Goal: Navigation & Orientation: Go to known website

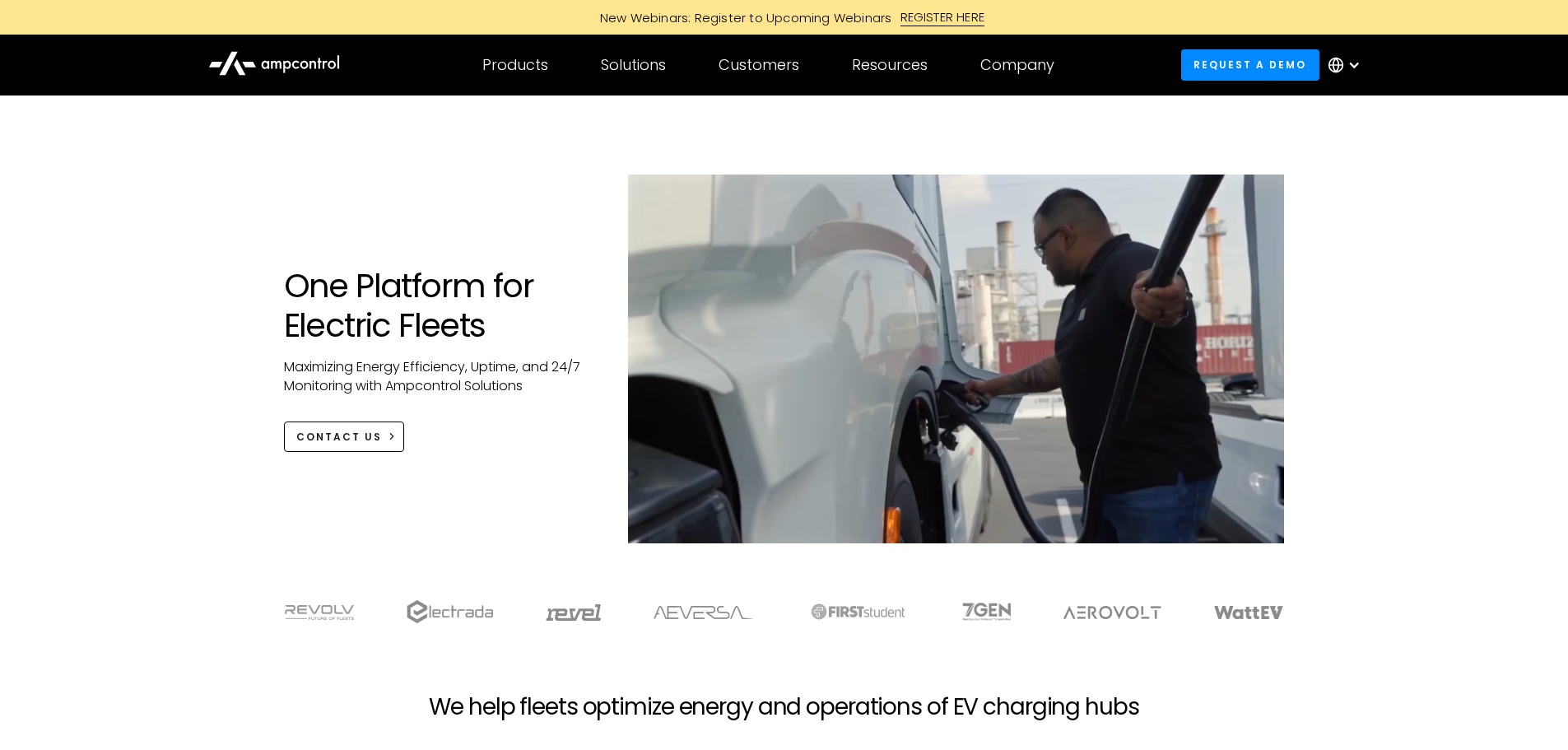
click at [288, 65] on icon at bounding box center [274, 62] width 132 height 39
